Goal: Answer question/provide support: Answer question/provide support

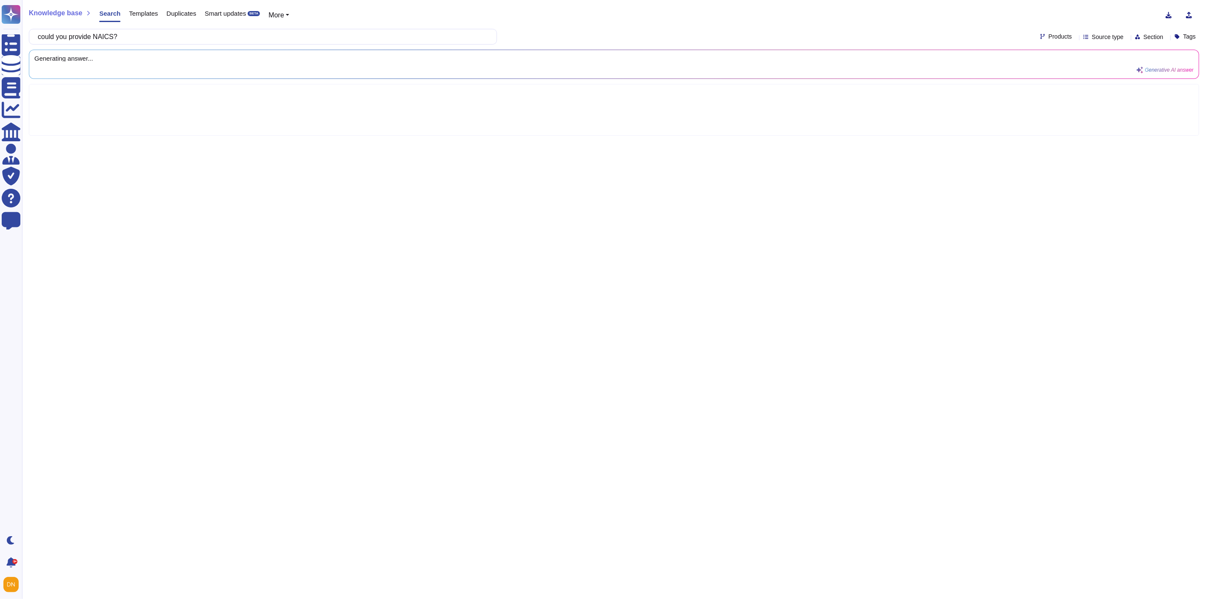
type input "could you provide NAICS?"
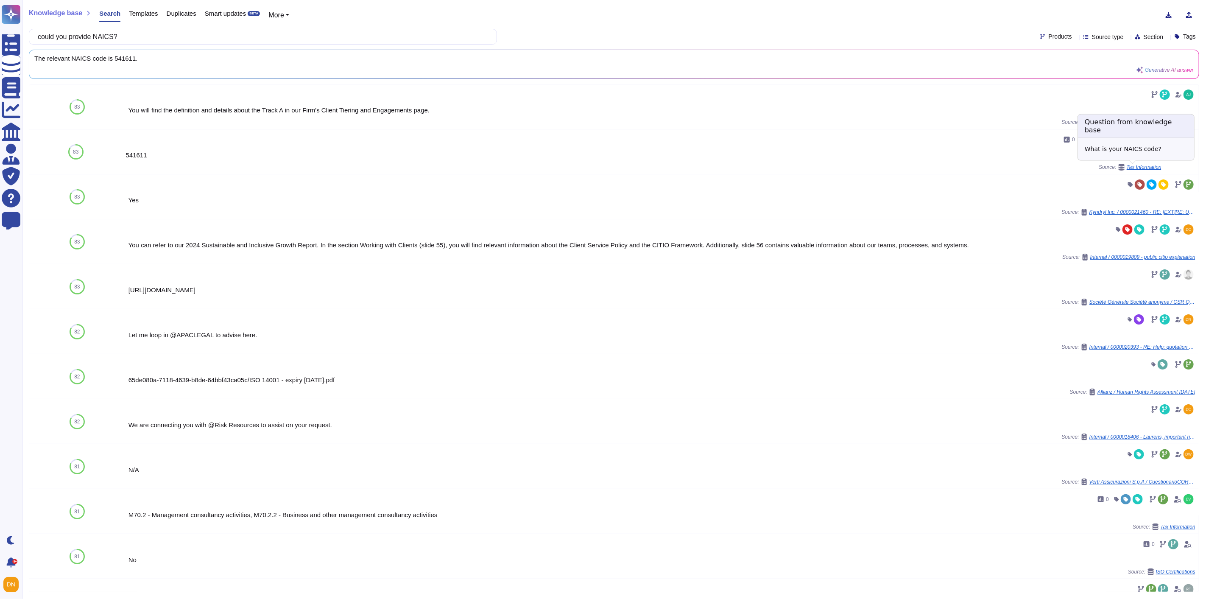
click at [1138, 166] on span "Tax Information" at bounding box center [1144, 167] width 35 height 5
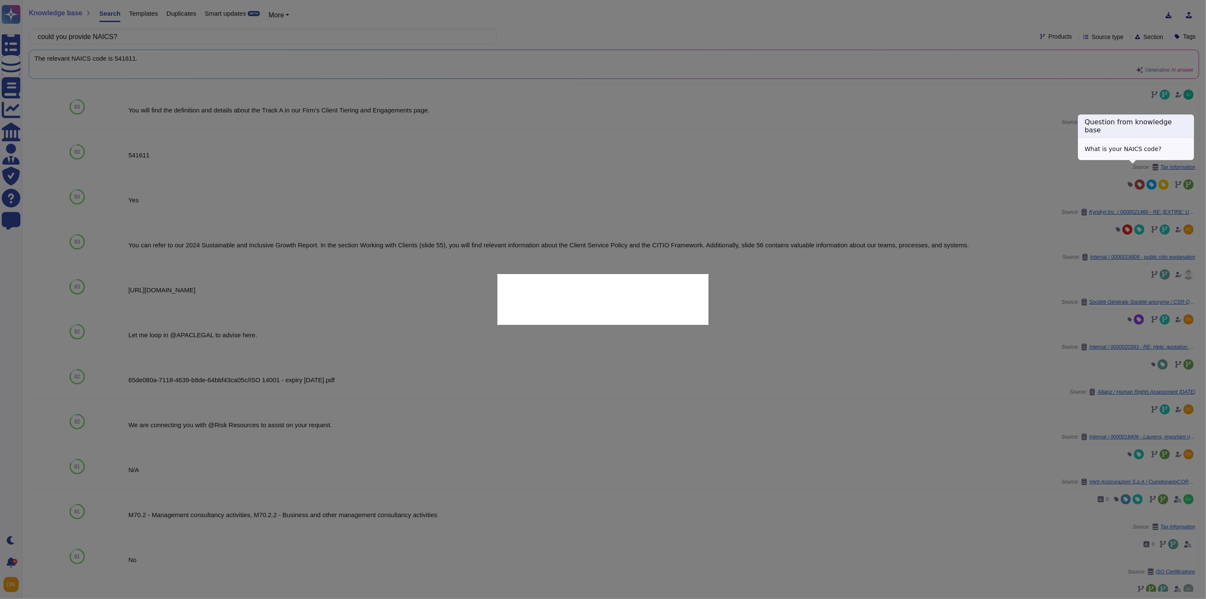
type textarea "What is your NAICS code?"
type textarea "541611"
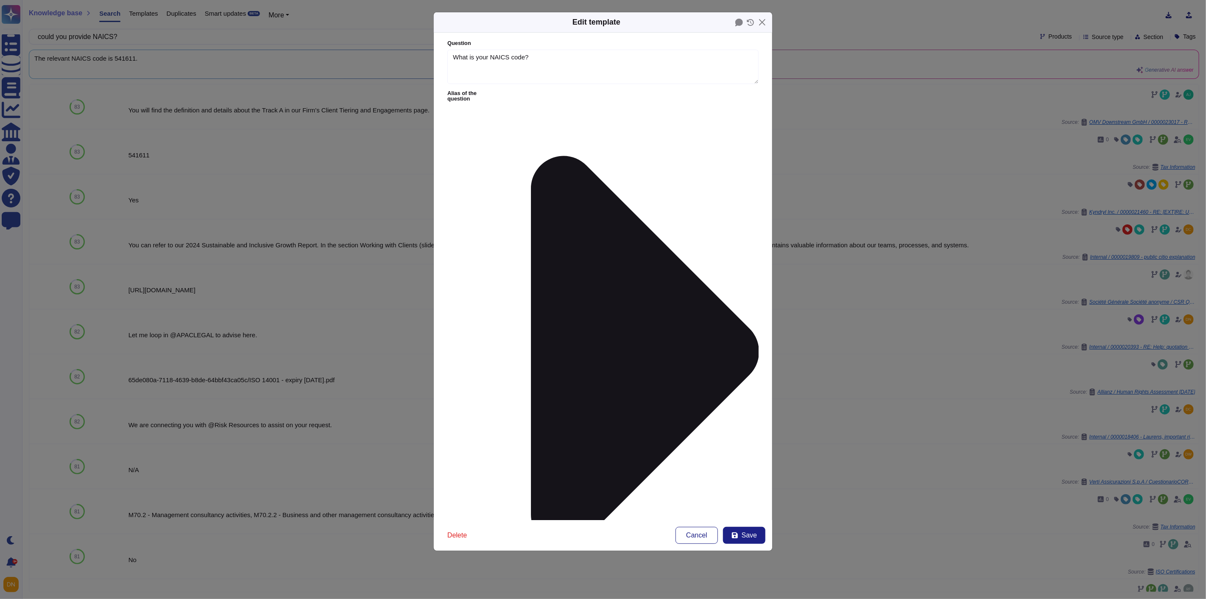
type textarea "What is your NAICS code?"
type textarea "541611"
drag, startPoint x: 493, startPoint y: 126, endPoint x: 440, endPoint y: 121, distance: 53.2
click at [440, 121] on form "Question What is your NAICS code? Alias of the question Answer 541611 Yes/No Ye…" at bounding box center [603, 276] width 338 height 487
click at [762, 22] on button "Close" at bounding box center [762, 22] width 13 height 13
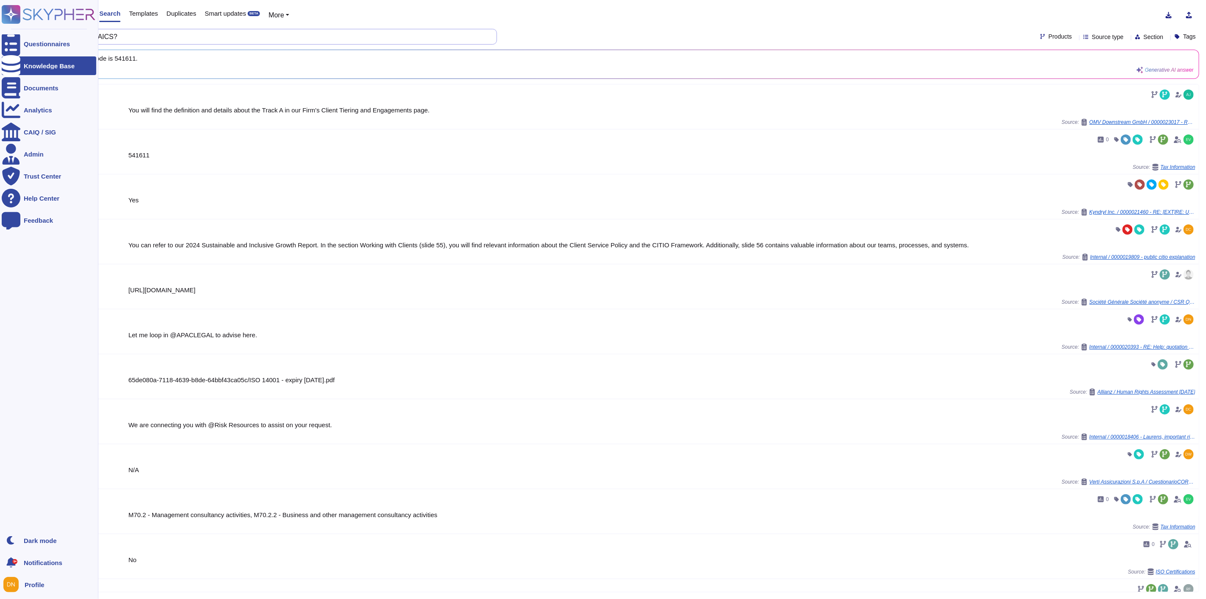
drag, startPoint x: 229, startPoint y: 39, endPoint x: 0, endPoint y: 32, distance: 229.1
click at [0, 32] on div "Questionnaires Knowledge Base Documents Analytics CAIQ / SIG Admin Trust Center…" at bounding box center [603, 299] width 1206 height 599
paste input "Do you have a waste water strategy in place to comply with legal restrictions a…"
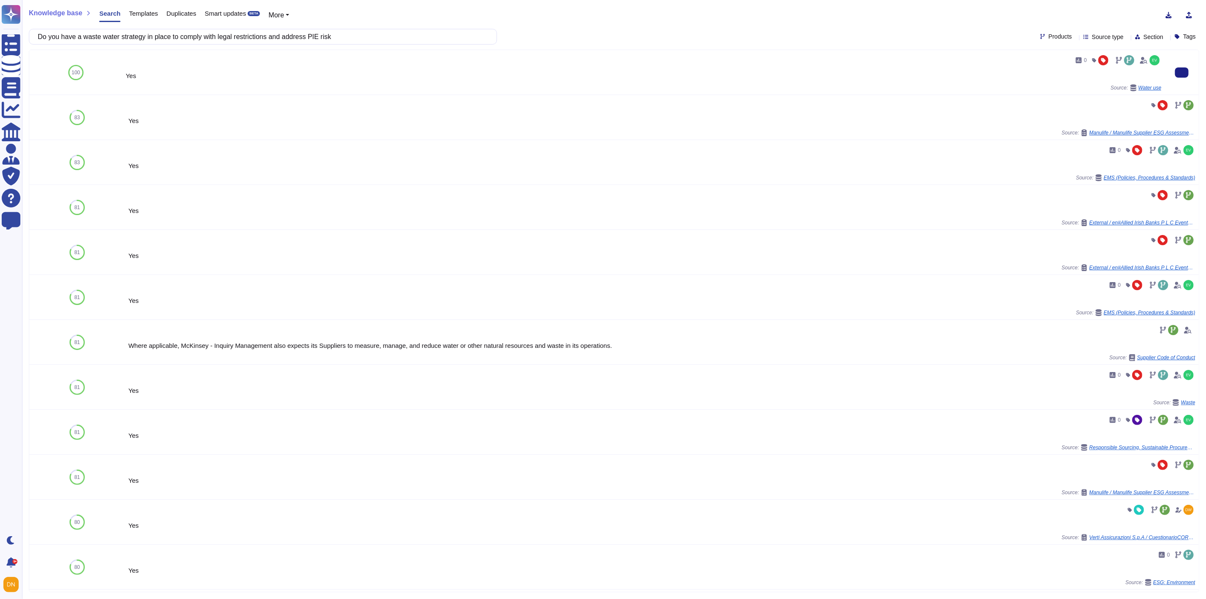
type input "Do you have a waste water strategy in place to comply with legal restrictions a…"
click at [1140, 85] on span "Water use" at bounding box center [1150, 87] width 23 height 5
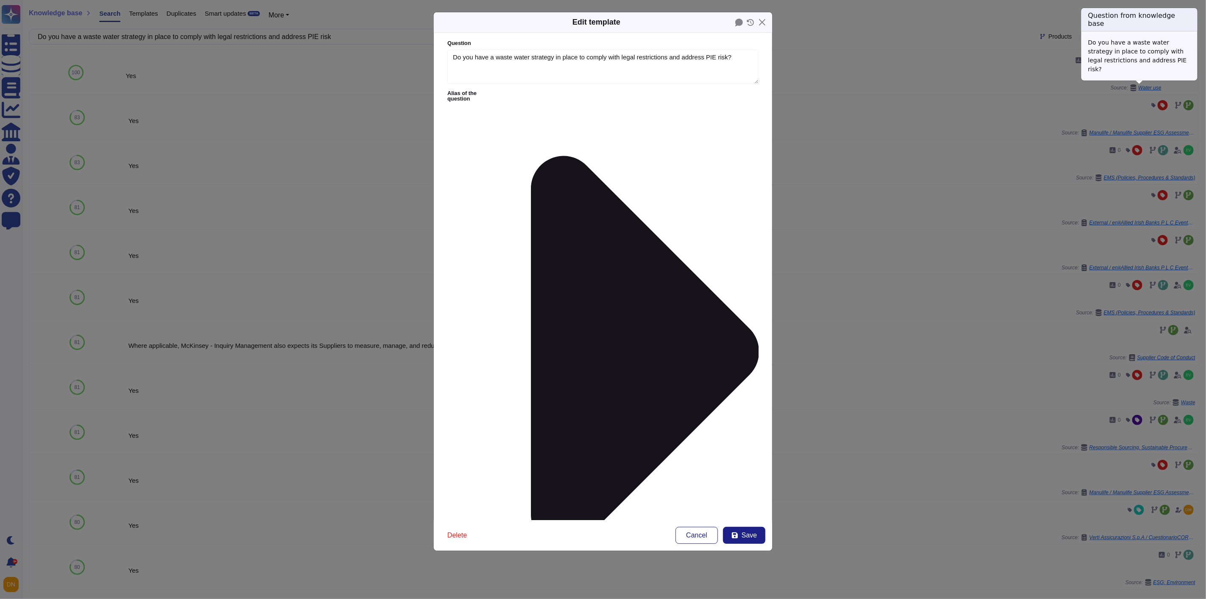
type textarea "Do you have a waste water strategy in place to comply with legal restrictions a…"
type textarea "Yes"
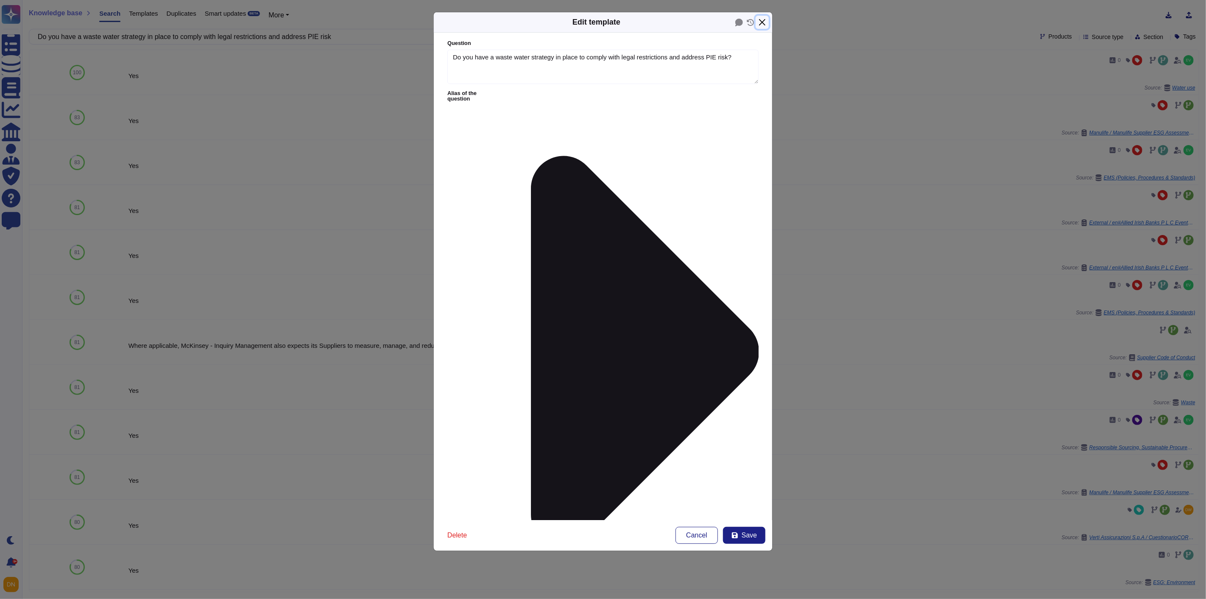
click at [761, 23] on button "Close" at bounding box center [762, 22] width 13 height 13
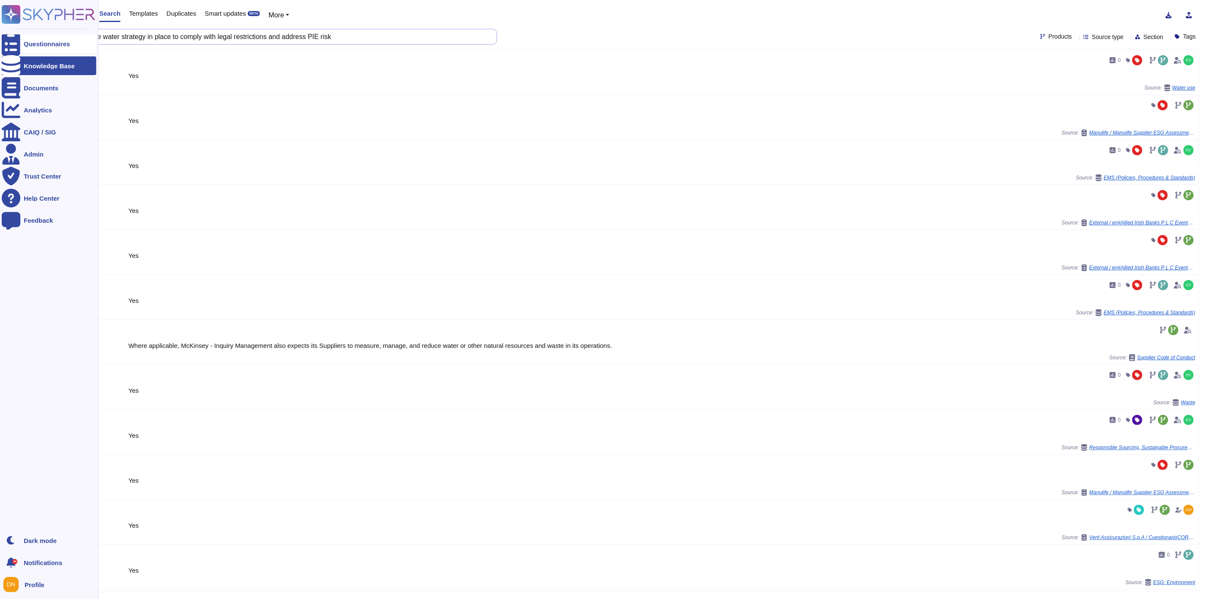
drag, startPoint x: 362, startPoint y: 35, endPoint x: 18, endPoint y: 34, distance: 343.5
click at [18, 34] on div "Questionnaires Knowledge Base Documents Analytics CAIQ / SIG Admin Trust Center…" at bounding box center [603, 299] width 1206 height 599
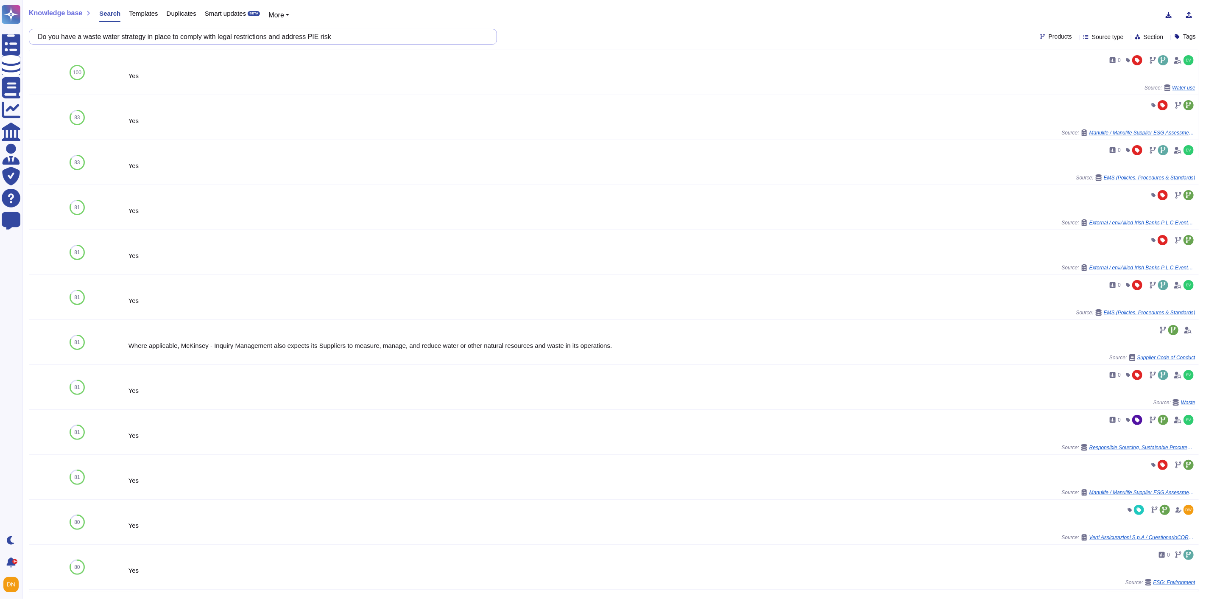
click at [117, 33] on input "Do you have a waste water strategy in place to comply with legal restrictions a…" at bounding box center [261, 36] width 455 height 15
drag, startPoint x: 70, startPoint y: 39, endPoint x: 346, endPoint y: 14, distance: 276.3
click at [346, 14] on div "Knowledge base Search Templates Duplicates Smart updates BETA More Do you have …" at bounding box center [614, 299] width 1184 height 599
paste input "participate in Utility Green Tariff Programs to support the development of rene…"
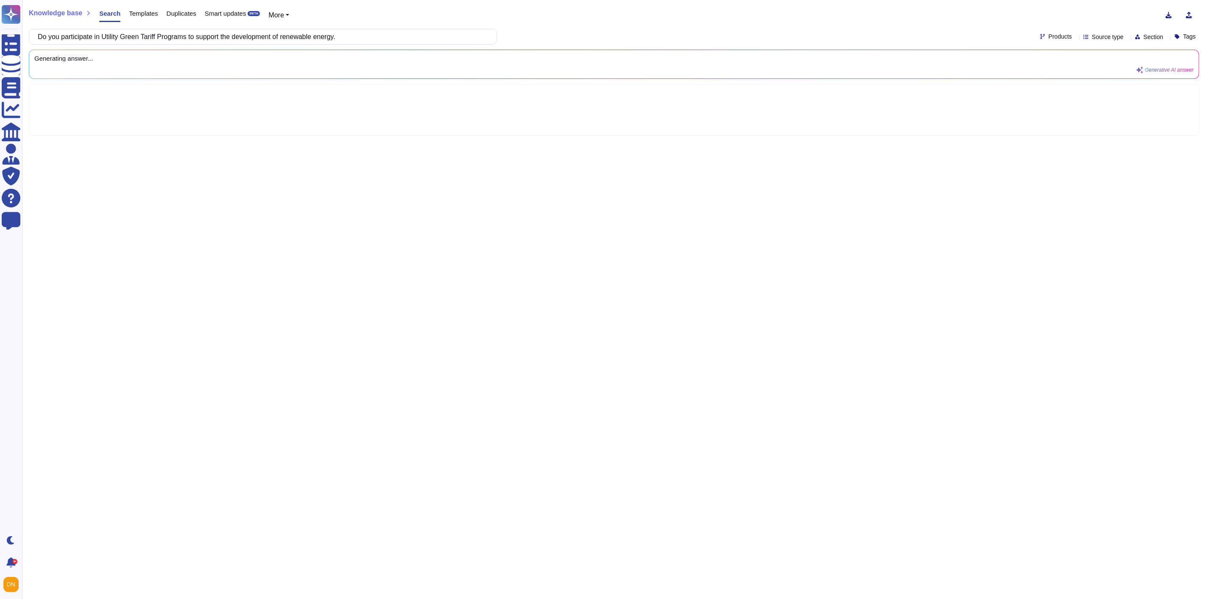
type input "Do you participate in Utility Green Tariff Programs to support the development …"
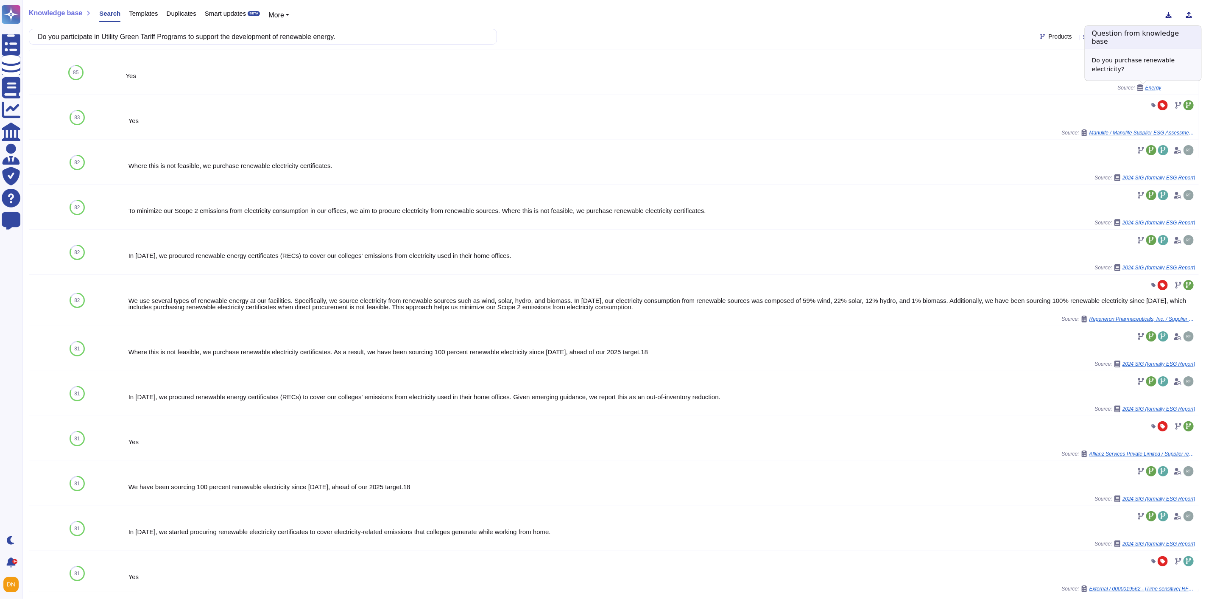
click at [1148, 90] on span "Energy" at bounding box center [1153, 87] width 16 height 5
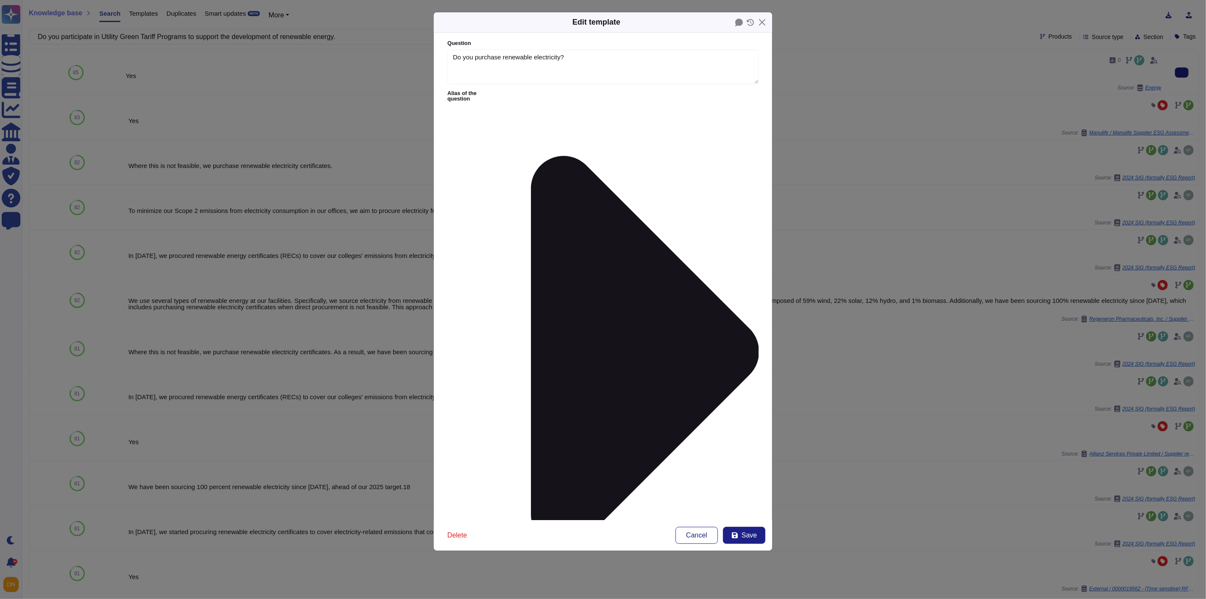
type textarea "Do you purchase renewable electricity?"
type textarea "Yes"
click at [765, 21] on button "Close" at bounding box center [762, 22] width 13 height 13
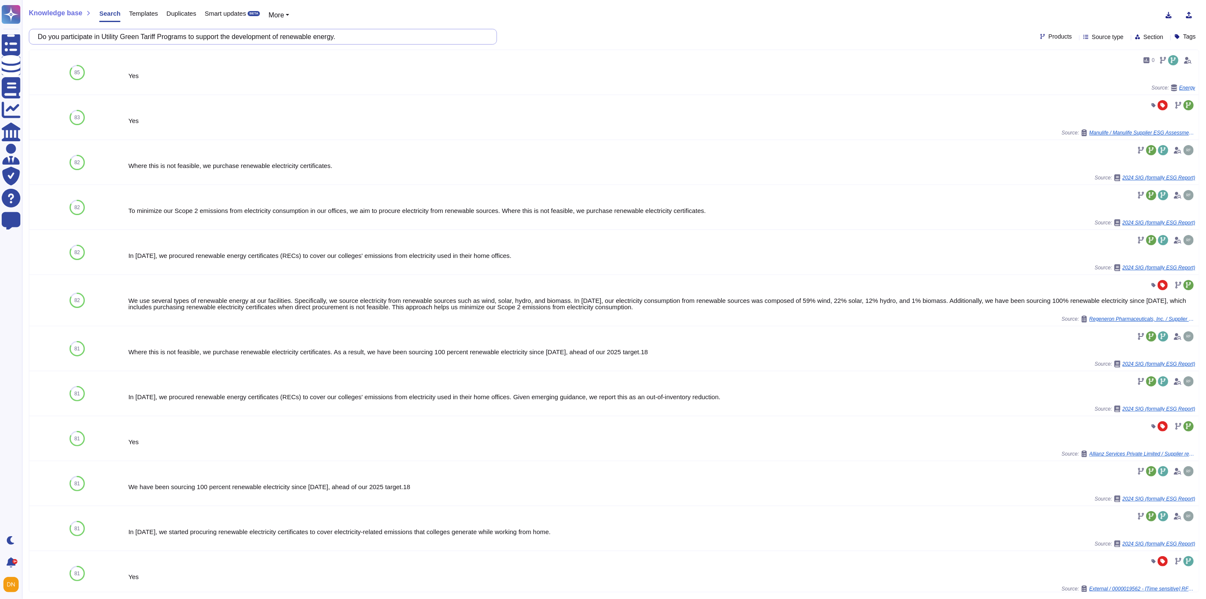
drag, startPoint x: 380, startPoint y: 36, endPoint x: 75, endPoint y: 36, distance: 305.3
click at [75, 36] on input "Do you participate in Utility Green Tariff Programs to support the development …" at bounding box center [261, 36] width 455 height 15
click at [355, 36] on input "Do you participate in Utility Green Tariff Programs to support the development …" at bounding box center [261, 36] width 455 height 15
click at [360, 36] on input "Do you participate in Utility Green Tariff Programs to support the development …" at bounding box center [261, 36] width 455 height 15
click at [361, 36] on input "Do you participate in Utility Green Tariff Programs to support the development …" at bounding box center [261, 36] width 455 height 15
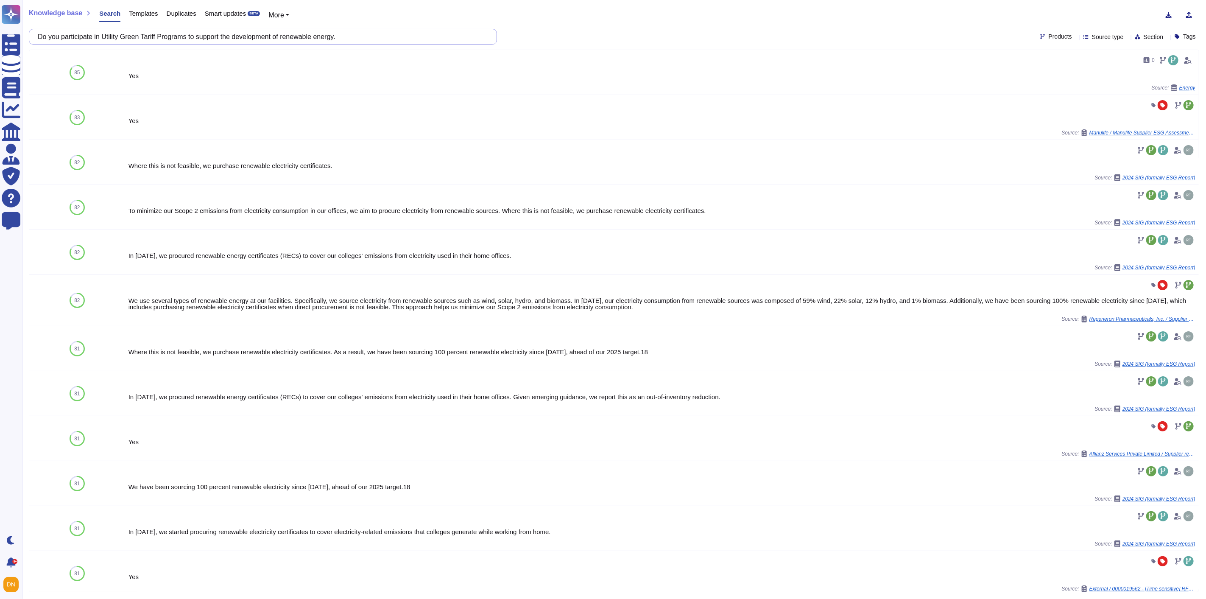
drag, startPoint x: 361, startPoint y: 36, endPoint x: 75, endPoint y: 37, distance: 285.8
click at [75, 37] on input "Do you participate in Utility Green Tariff Programs to support the development …" at bounding box center [261, 36] width 455 height 15
paste input "Apply for relevant rebates/credits"
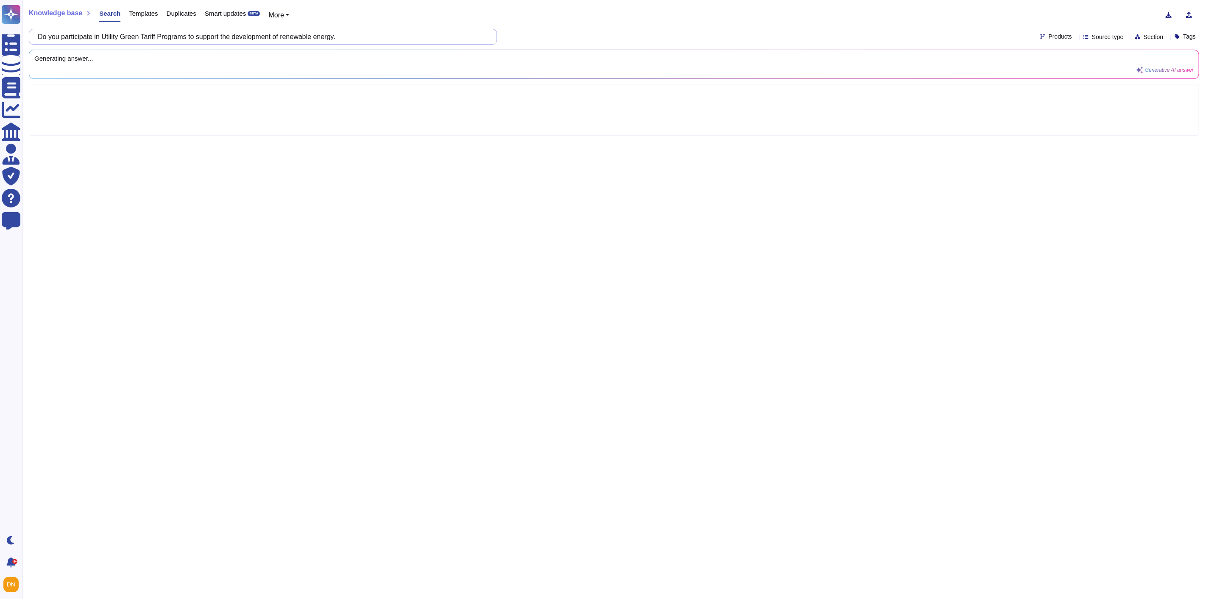
type input "Do you Apply for relevant rebates/credits"
